Goal: Transaction & Acquisition: Book appointment/travel/reservation

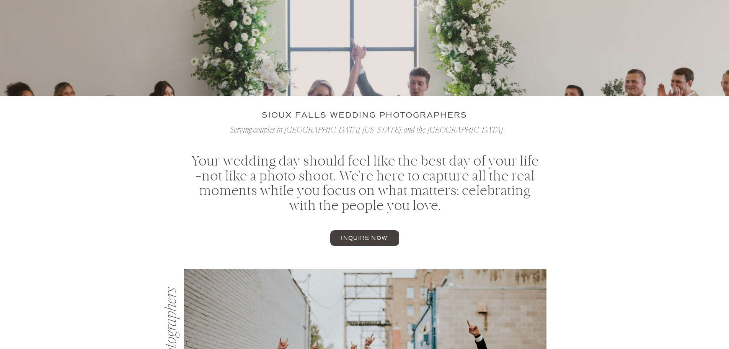
scroll to position [268, 0]
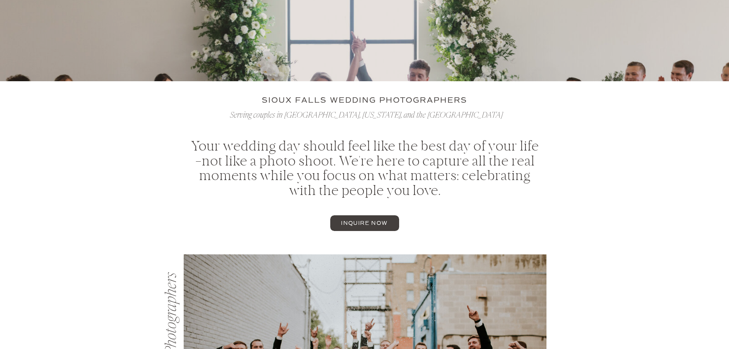
click at [371, 225] on span "inquire now" at bounding box center [364, 222] width 47 height 5
click at [379, 222] on span "inquire now" at bounding box center [364, 222] width 47 height 5
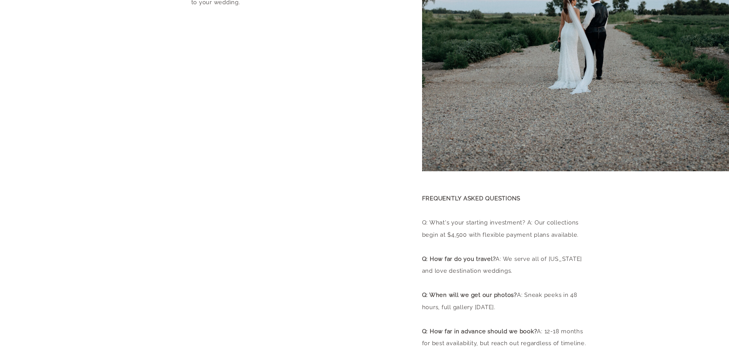
scroll to position [191, 0]
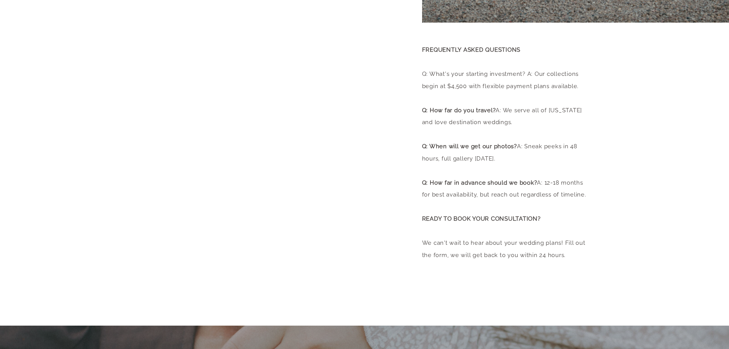
scroll to position [421, 0]
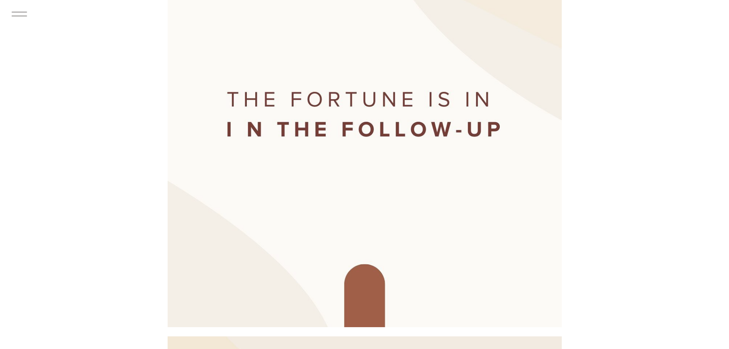
scroll to position [2411, 0]
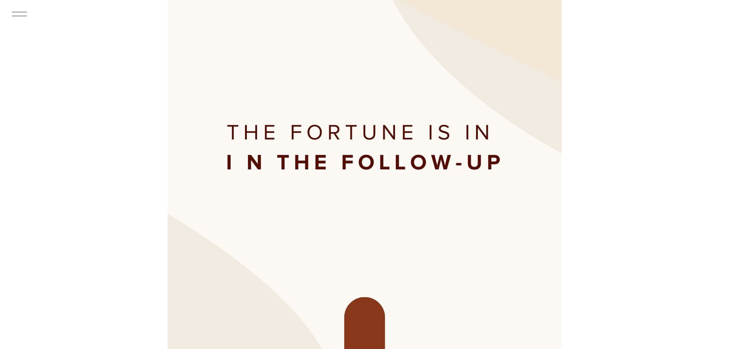
click at [19, 16] on icon at bounding box center [19, 13] width 20 height 21
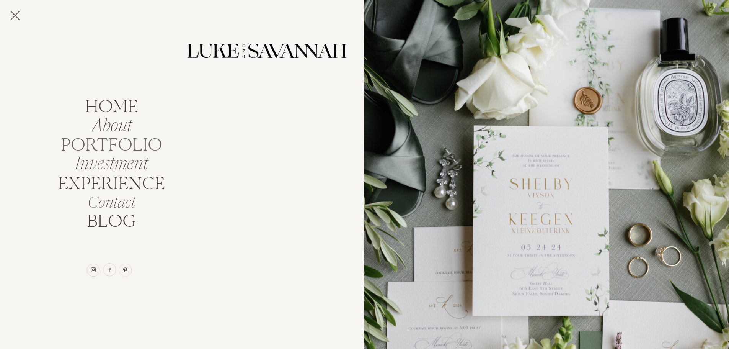
click at [101, 143] on nav "portfolio" at bounding box center [111, 143] width 108 height 15
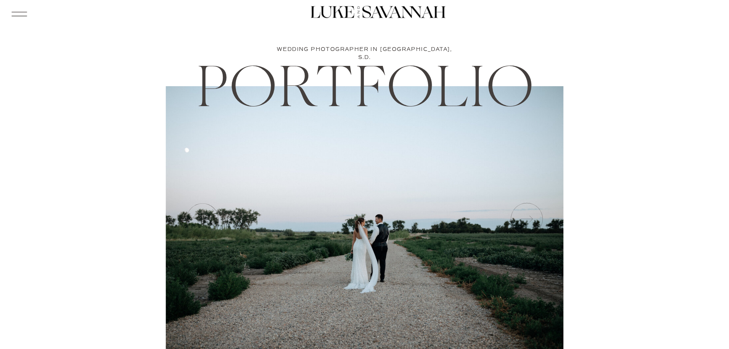
click at [515, 218] on icon at bounding box center [526, 219] width 38 height 38
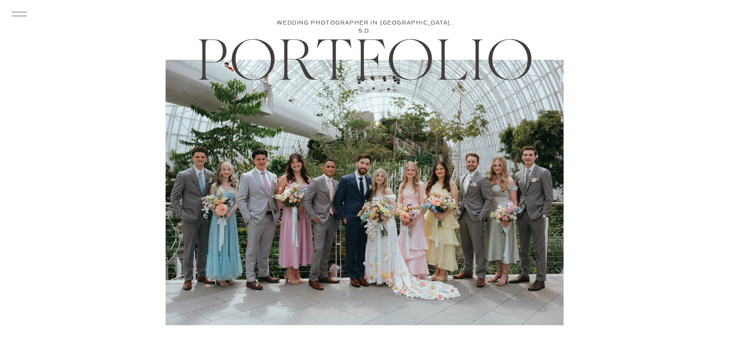
scroll to position [38, 0]
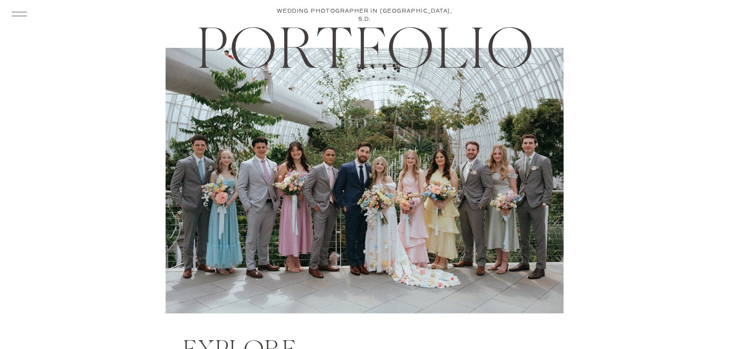
click at [518, 186] on icon at bounding box center [526, 180] width 38 height 38
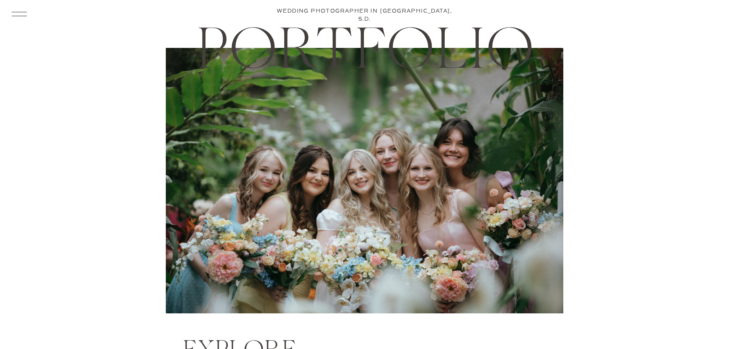
click at [516, 187] on icon at bounding box center [526, 180] width 38 height 38
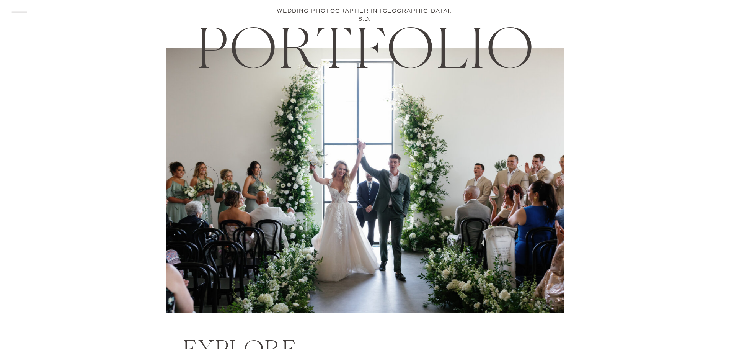
click at [513, 188] on icon at bounding box center [526, 180] width 38 height 38
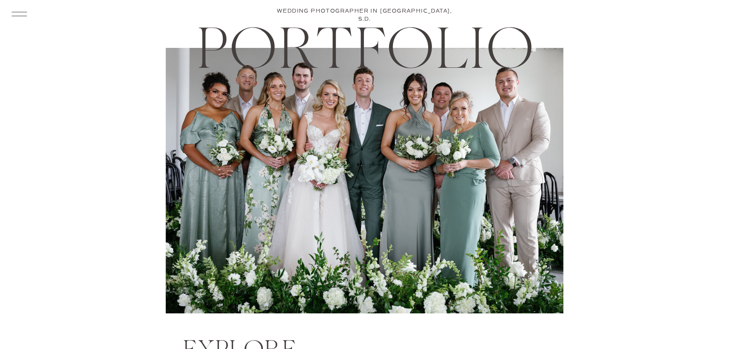
click at [509, 189] on icon at bounding box center [526, 180] width 38 height 38
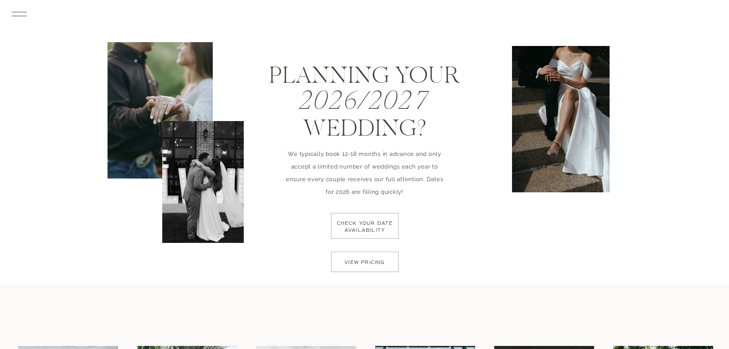
scroll to position [1148, 0]
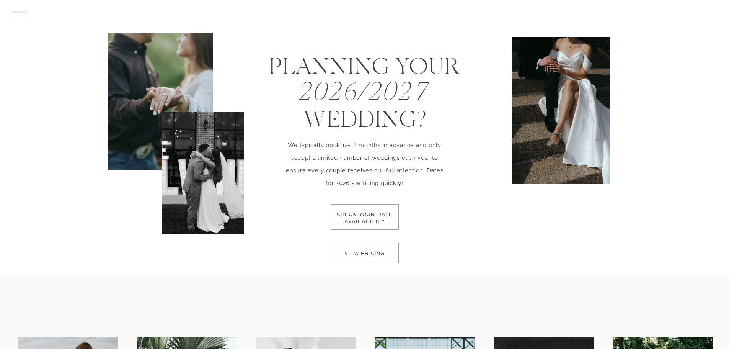
drag, startPoint x: 352, startPoint y: 219, endPoint x: 350, endPoint y: 213, distance: 6.5
click at [350, 213] on p "check your date availability" at bounding box center [364, 222] width 61 height 23
click at [360, 253] on p "view pricing" at bounding box center [365, 255] width 54 height 11
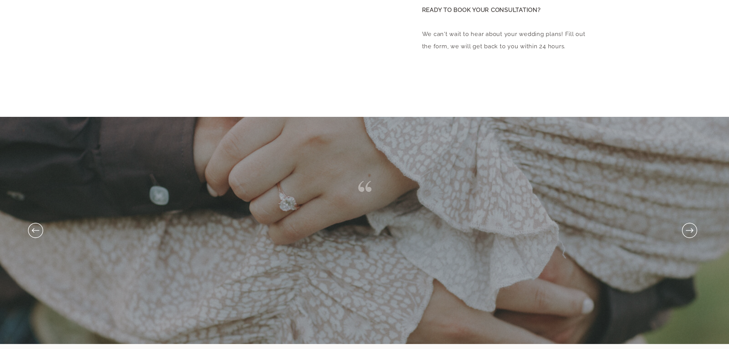
scroll to position [574, 0]
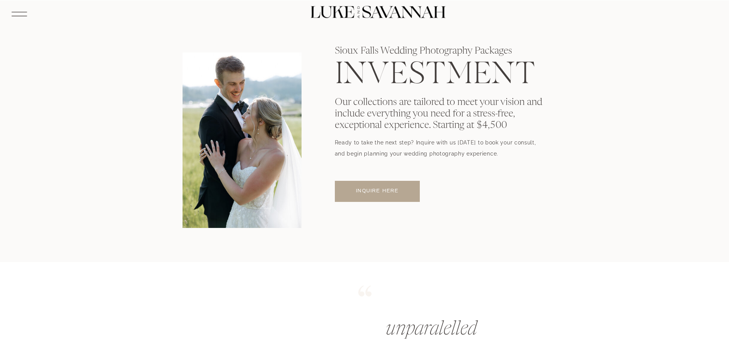
click at [27, 10] on icon at bounding box center [19, 13] width 20 height 21
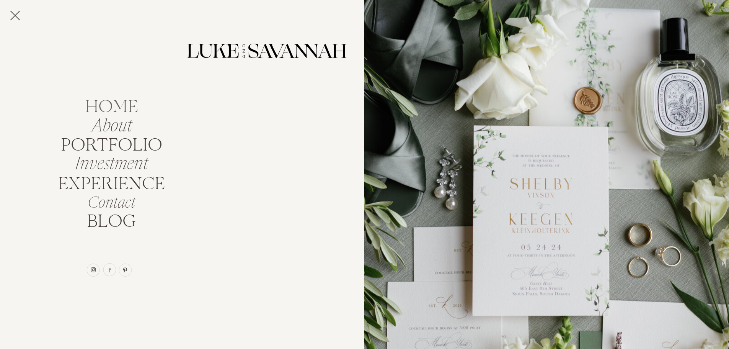
click at [123, 104] on nav "home" at bounding box center [111, 105] width 67 height 15
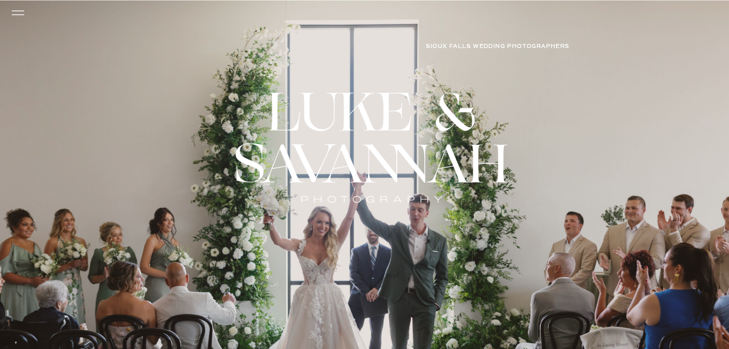
click at [15, 5] on icon at bounding box center [18, 13] width 18 height 16
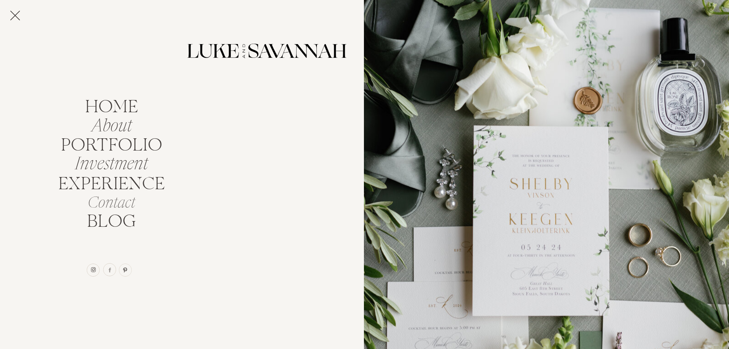
click at [108, 209] on nav "Contact" at bounding box center [111, 201] width 91 height 15
